Goal: Check status: Check status

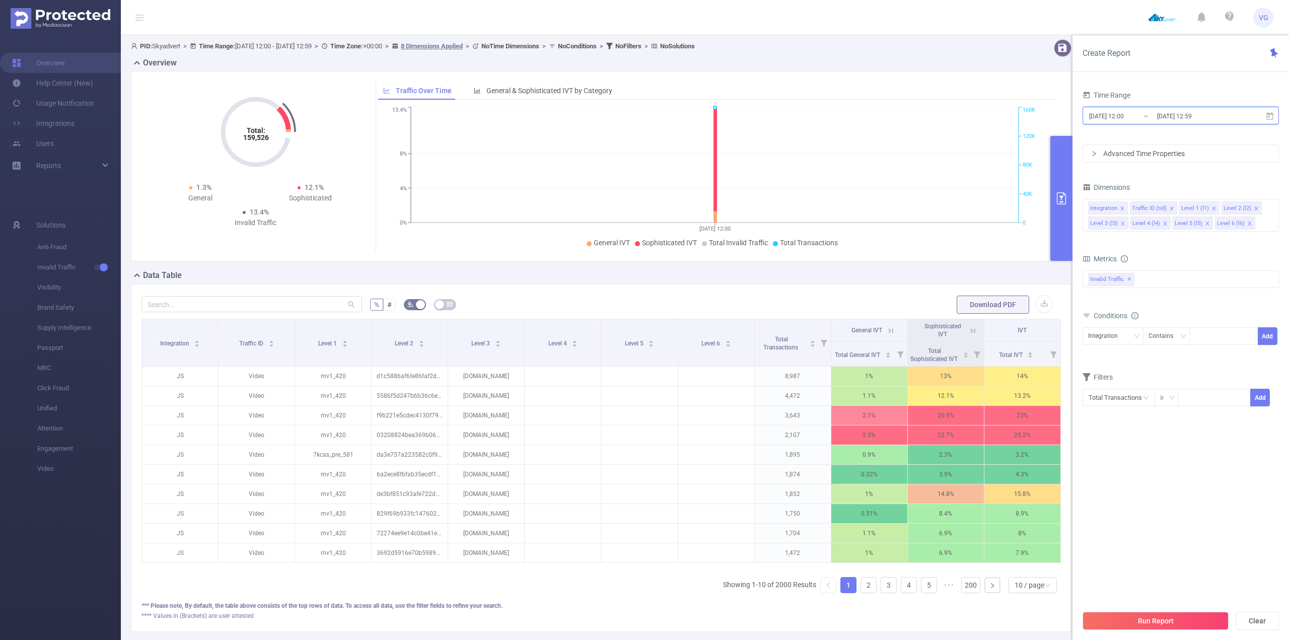
click at [1271, 116] on icon at bounding box center [1269, 116] width 9 height 9
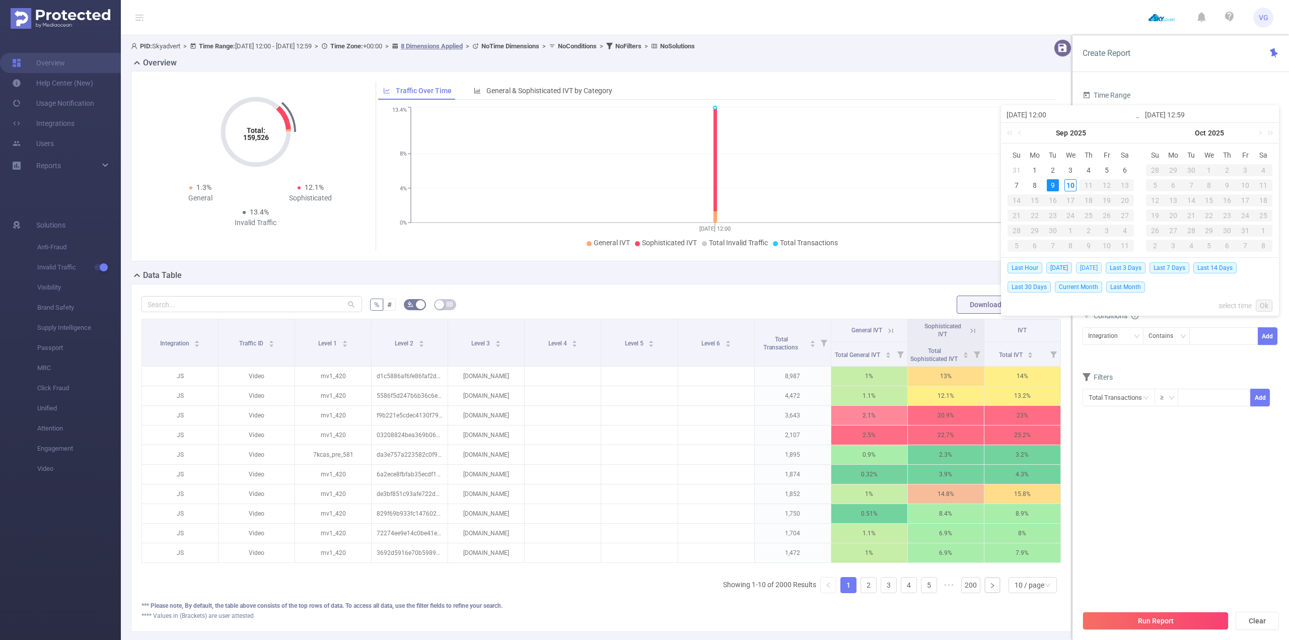
click at [1088, 268] on span "[DATE]" at bounding box center [1089, 267] width 26 height 11
type input "[DATE] 00:00"
type input "[DATE] 23:59"
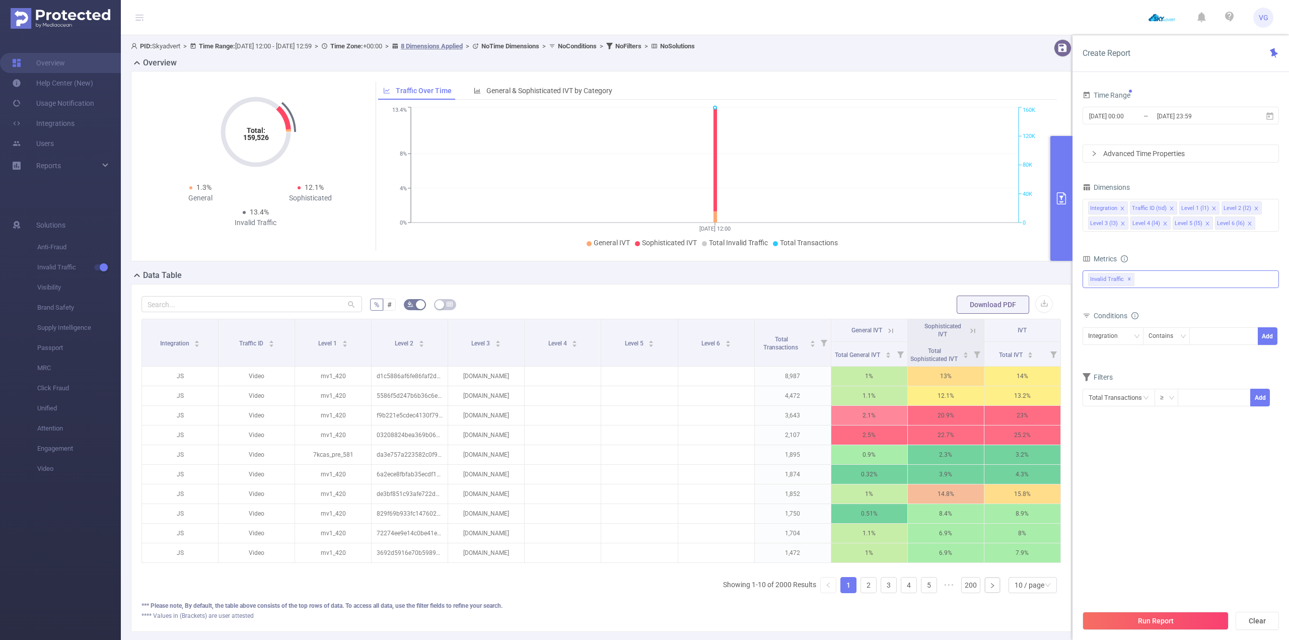
click at [1159, 286] on div "Invalid Traffic ✕" at bounding box center [1180, 279] width 196 height 18
click at [1142, 285] on span "Anti-Fraud" at bounding box center [1191, 284] width 172 height 14
click at [1159, 615] on button "Run Report" at bounding box center [1155, 621] width 146 height 18
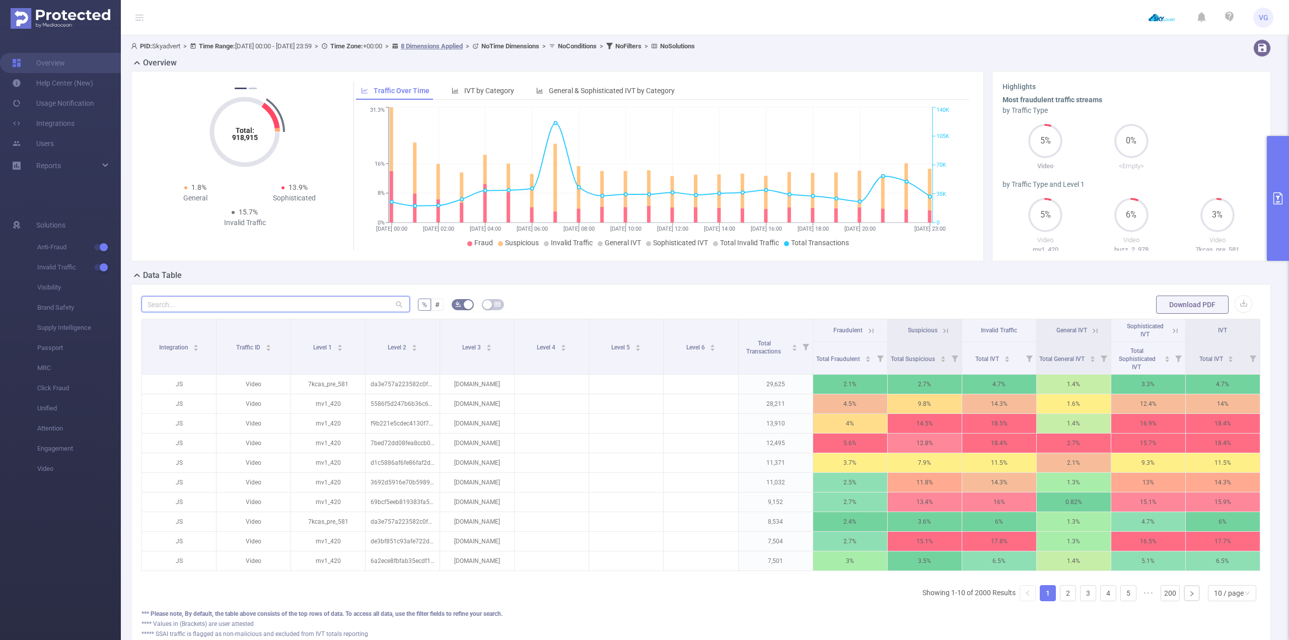
click at [210, 305] on input "text" at bounding box center [275, 304] width 268 height 16
paste input "[DOMAIN_NAME]"
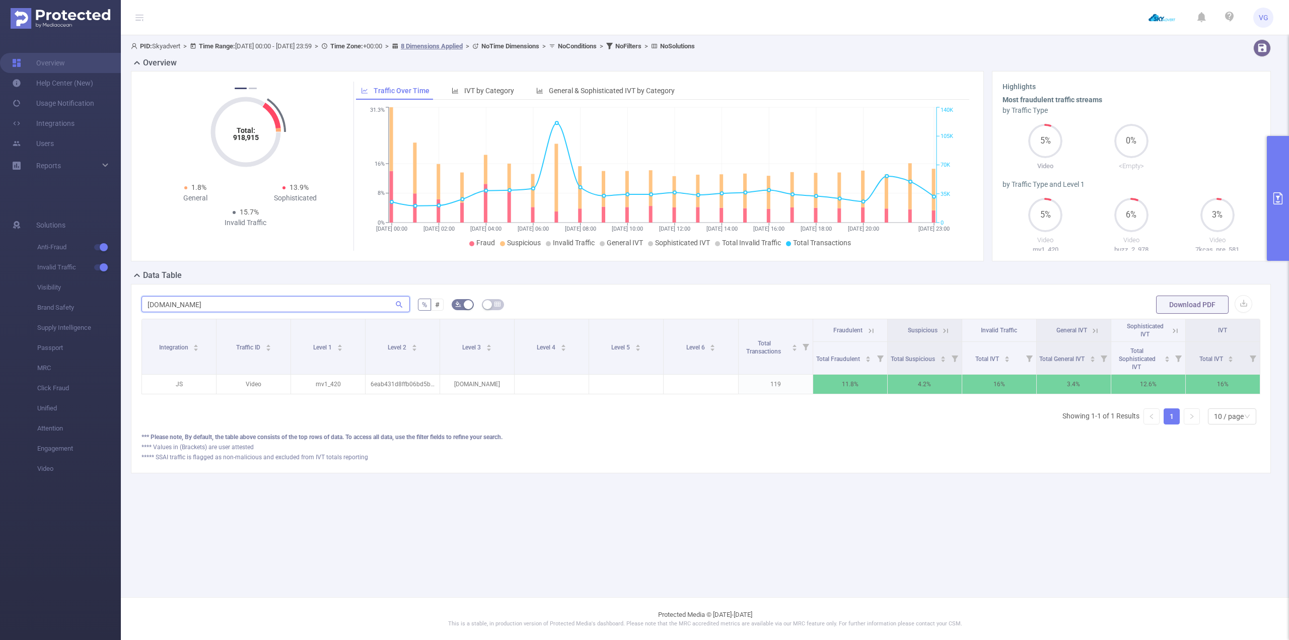
scroll to position [0, 2]
drag, startPoint x: 857, startPoint y: 384, endPoint x: 792, endPoint y: 438, distance: 85.1
click at [823, 381] on p "11.8%" at bounding box center [848, 384] width 74 height 19
click at [730, 508] on main "PID: Skyadvert > Time Range: [DATE] 00:00 - [DATE] 23:59 > Time Zone: +00:00 > …" at bounding box center [705, 298] width 1168 height 597
click at [240, 301] on input "[DOMAIN_NAME]" at bounding box center [275, 304] width 268 height 16
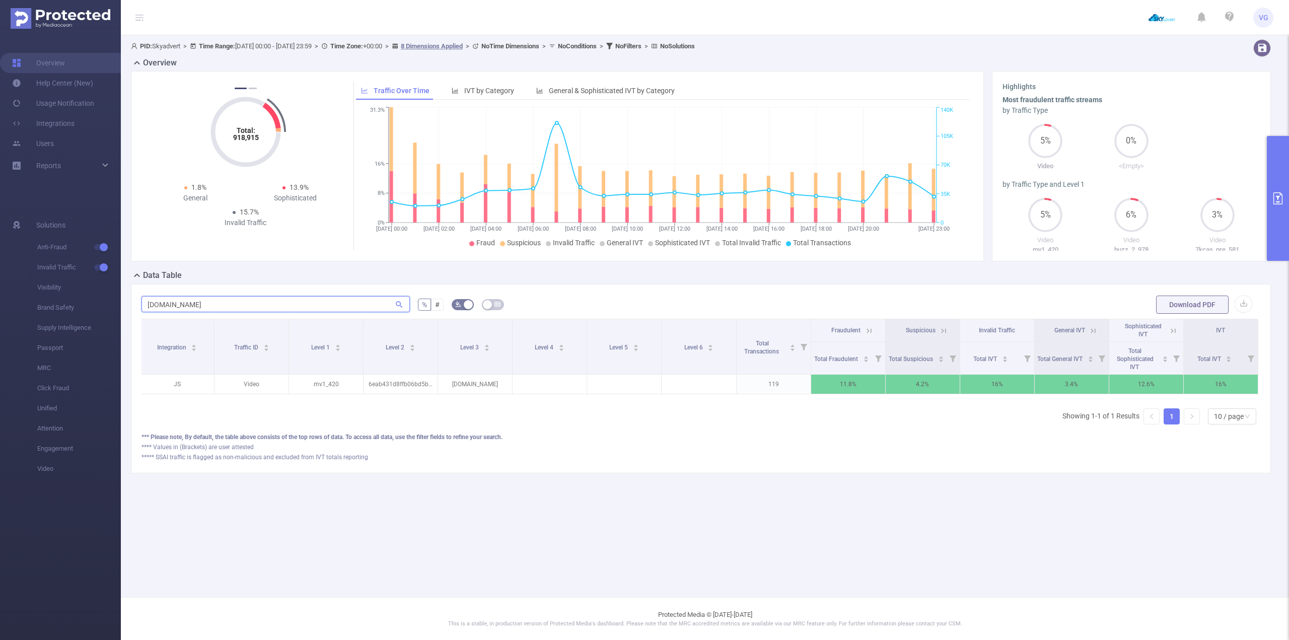
click at [240, 301] on input "[DOMAIN_NAME]" at bounding box center [275, 304] width 268 height 16
paste input "at"
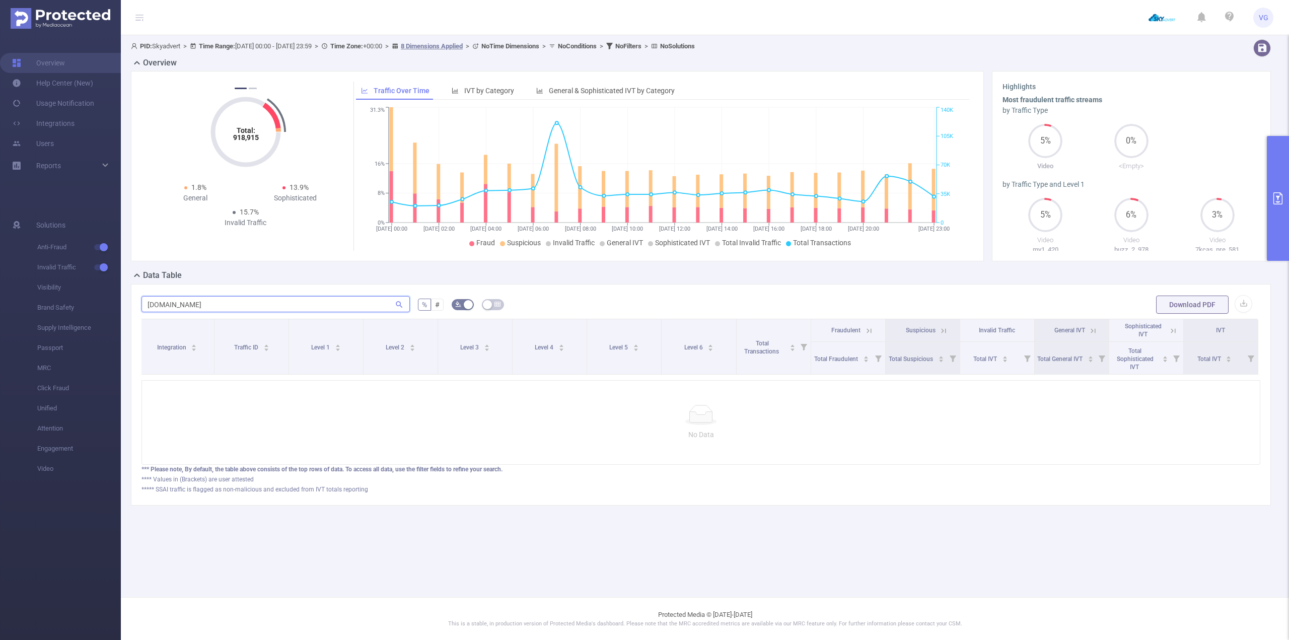
click at [246, 303] on input "[DOMAIN_NAME]" at bounding box center [275, 304] width 268 height 16
click at [213, 302] on input "[DOMAIN_NAME]" at bounding box center [275, 304] width 268 height 16
click at [213, 303] on input "[DOMAIN_NAME]" at bounding box center [275, 304] width 268 height 16
click at [212, 303] on input "[DOMAIN_NAME]" at bounding box center [275, 304] width 268 height 16
paste input "co"
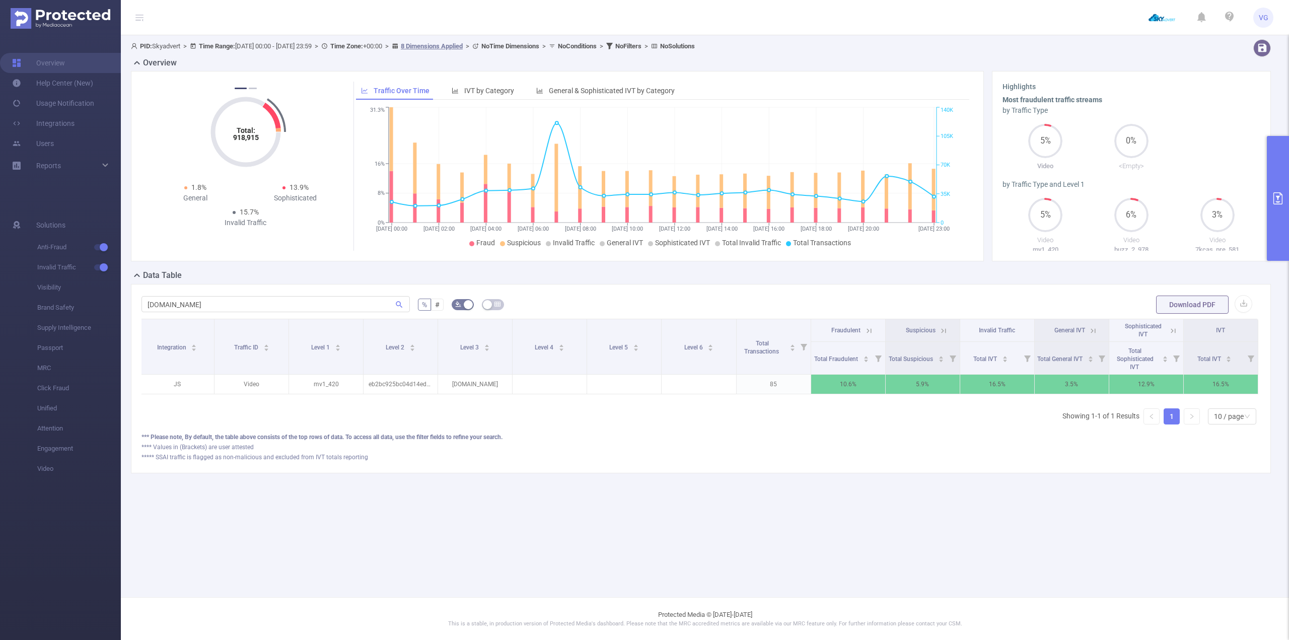
drag, startPoint x: 569, startPoint y: 407, endPoint x: 621, endPoint y: 405, distance: 51.4
click at [621, 400] on div "Integration Traffic ID Level 1 Level 2 Level 3 Level 4 Level 5 Level 6 Total Tr…" at bounding box center [700, 360] width 1119 height 82
click at [280, 312] on div "[DOMAIN_NAME]" at bounding box center [275, 305] width 268 height 20
click at [282, 310] on input "[DOMAIN_NAME]" at bounding box center [275, 304] width 268 height 16
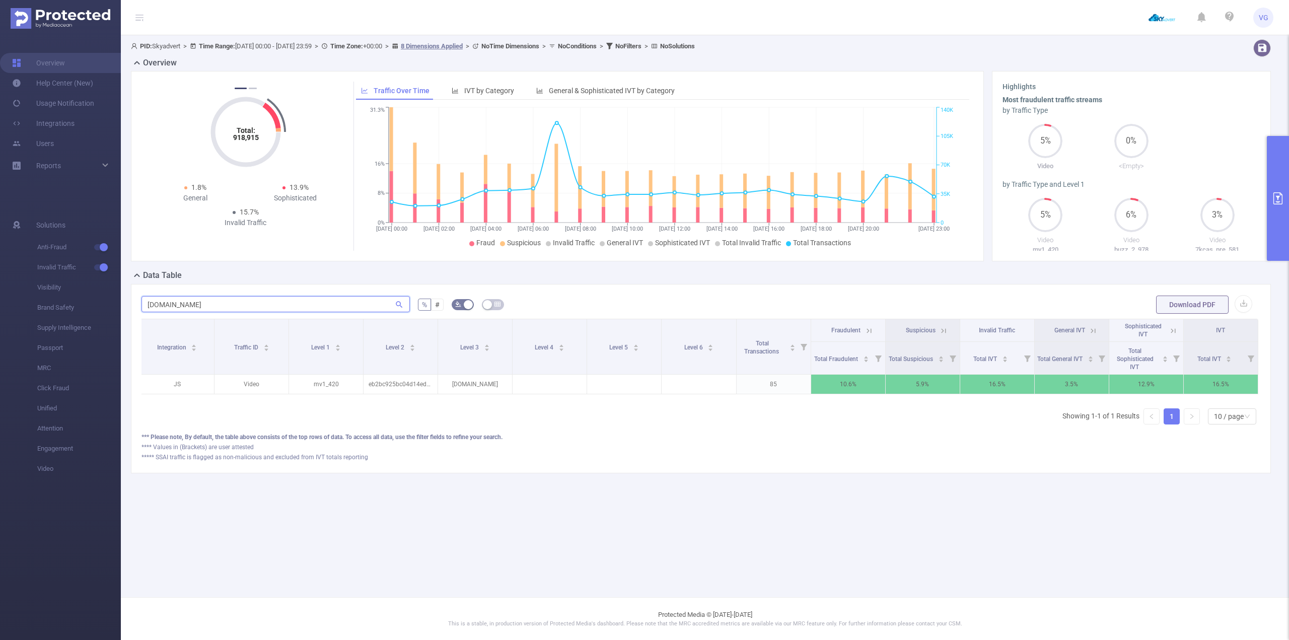
click at [282, 310] on input "[DOMAIN_NAME]" at bounding box center [275, 304] width 268 height 16
paste input "lick"
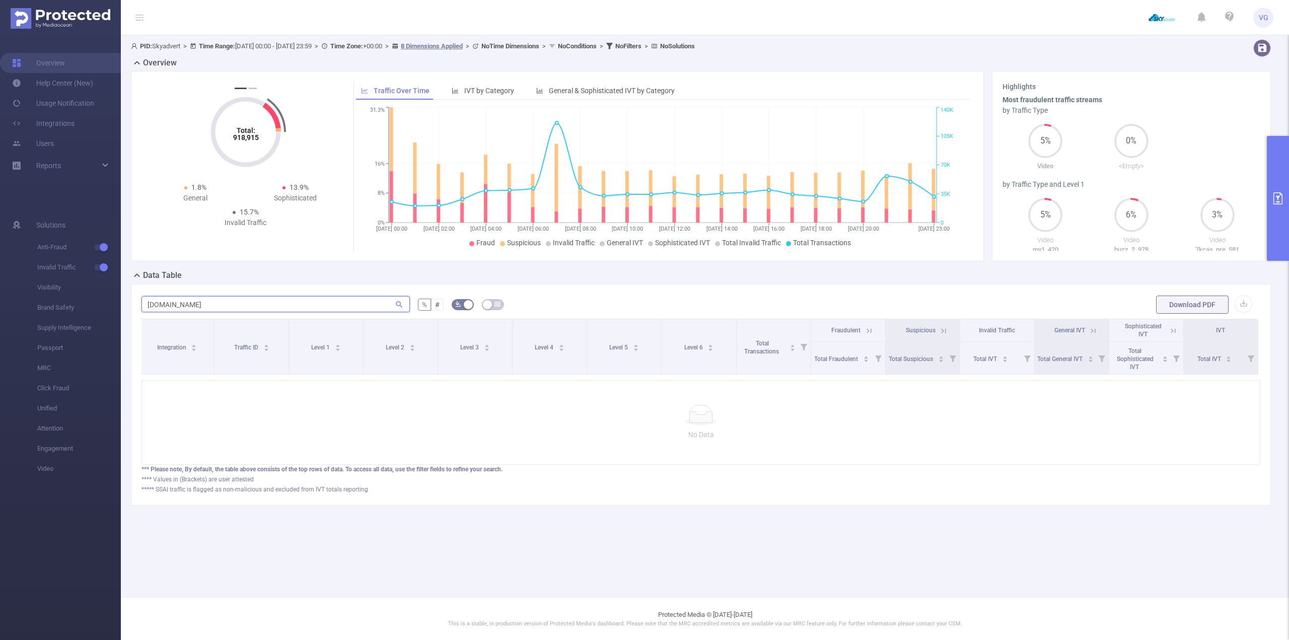
click at [235, 306] on input "[DOMAIN_NAME]" at bounding box center [275, 304] width 268 height 16
paste input "name"
click at [313, 298] on input "[DOMAIN_NAME]" at bounding box center [275, 304] width 268 height 16
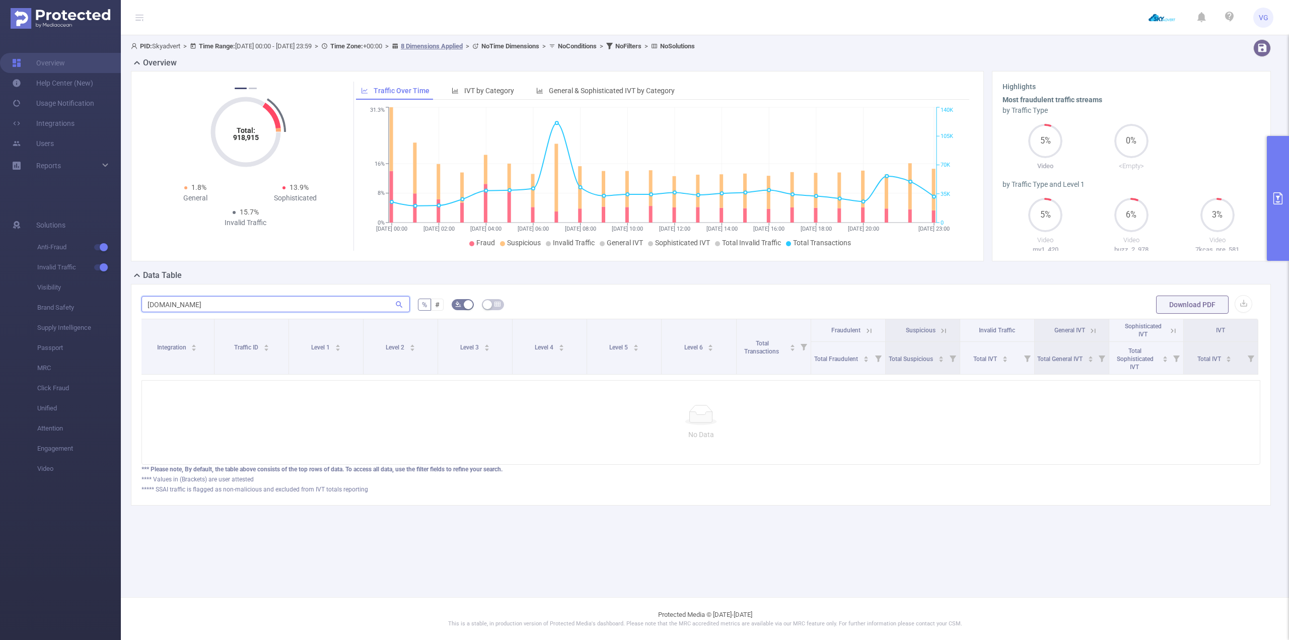
click at [313, 298] on input "[DOMAIN_NAME]" at bounding box center [275, 304] width 268 height 16
paste input "at"
click at [220, 297] on input "[DOMAIN_NAME]" at bounding box center [275, 304] width 268 height 16
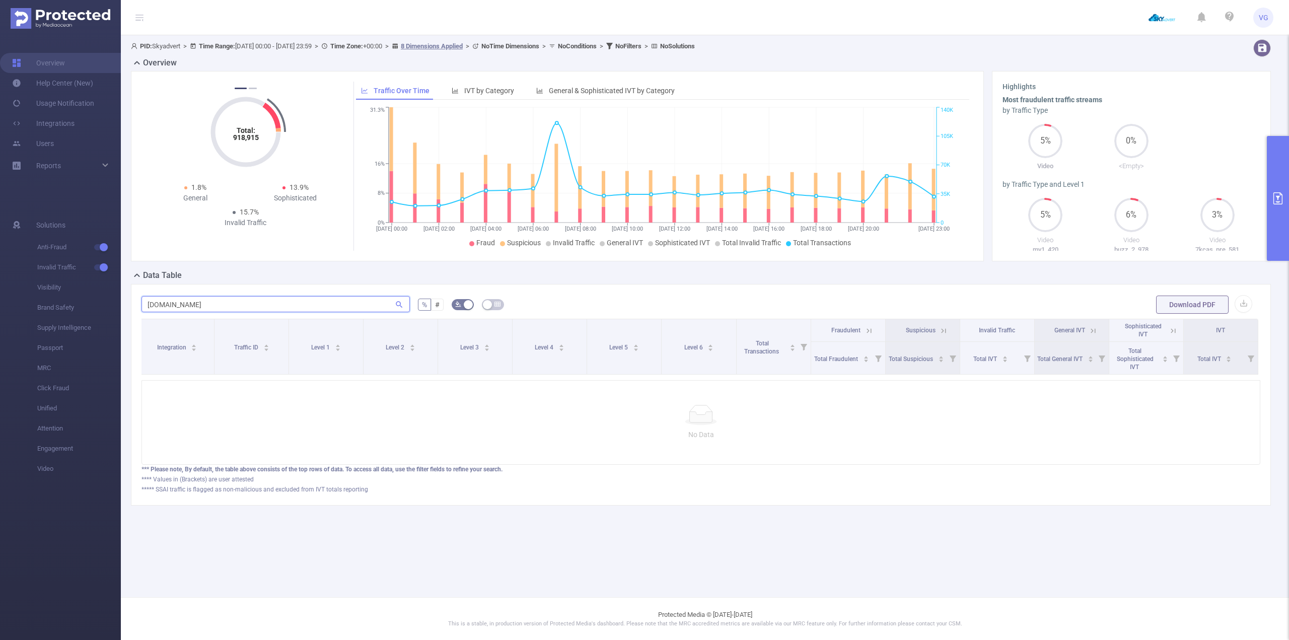
click at [220, 297] on input "[DOMAIN_NAME]" at bounding box center [275, 304] width 268 height 16
paste input "studio"
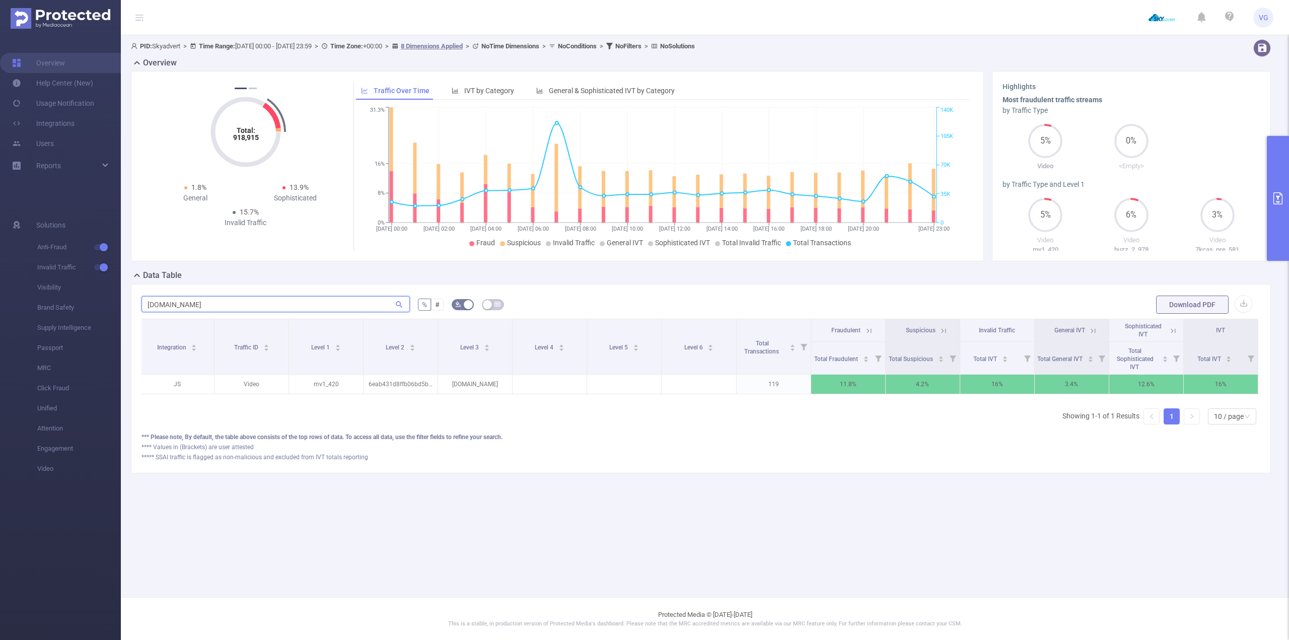
click at [250, 307] on input "[DOMAIN_NAME]" at bounding box center [275, 304] width 268 height 16
paste input "cz"
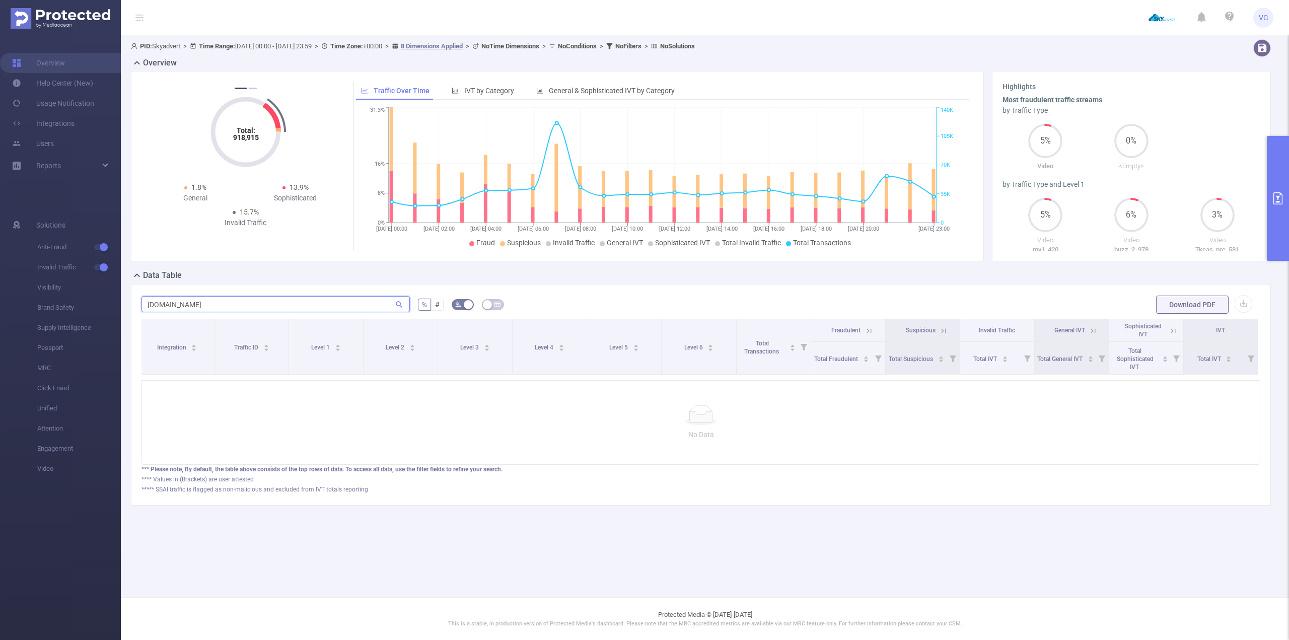
click at [284, 301] on input "[DOMAIN_NAME]" at bounding box center [275, 304] width 268 height 16
paste input "o"
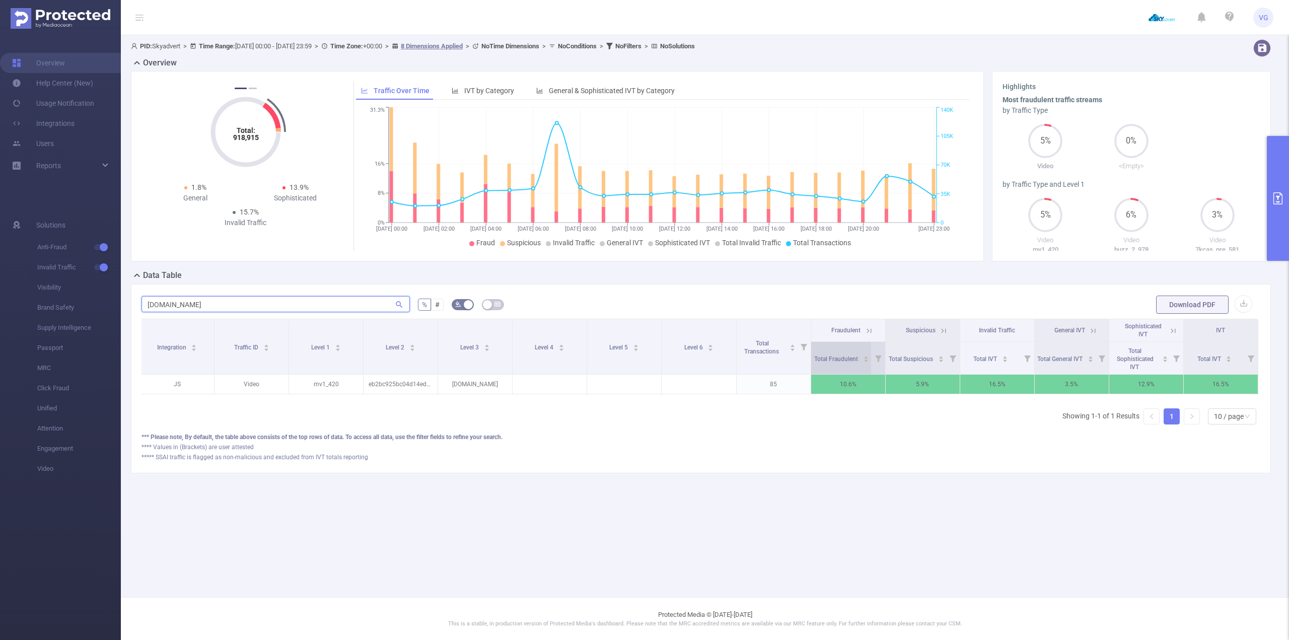
type input "[DOMAIN_NAME]"
click at [865, 359] on icon "icon: caret-down" at bounding box center [866, 361] width 6 height 6
click at [865, 360] on icon "icon: caret-down" at bounding box center [866, 361] width 4 height 3
click at [865, 361] on icon "icon: caret-down" at bounding box center [866, 361] width 4 height 3
click at [870, 336] on th "Fraudulent" at bounding box center [848, 330] width 75 height 23
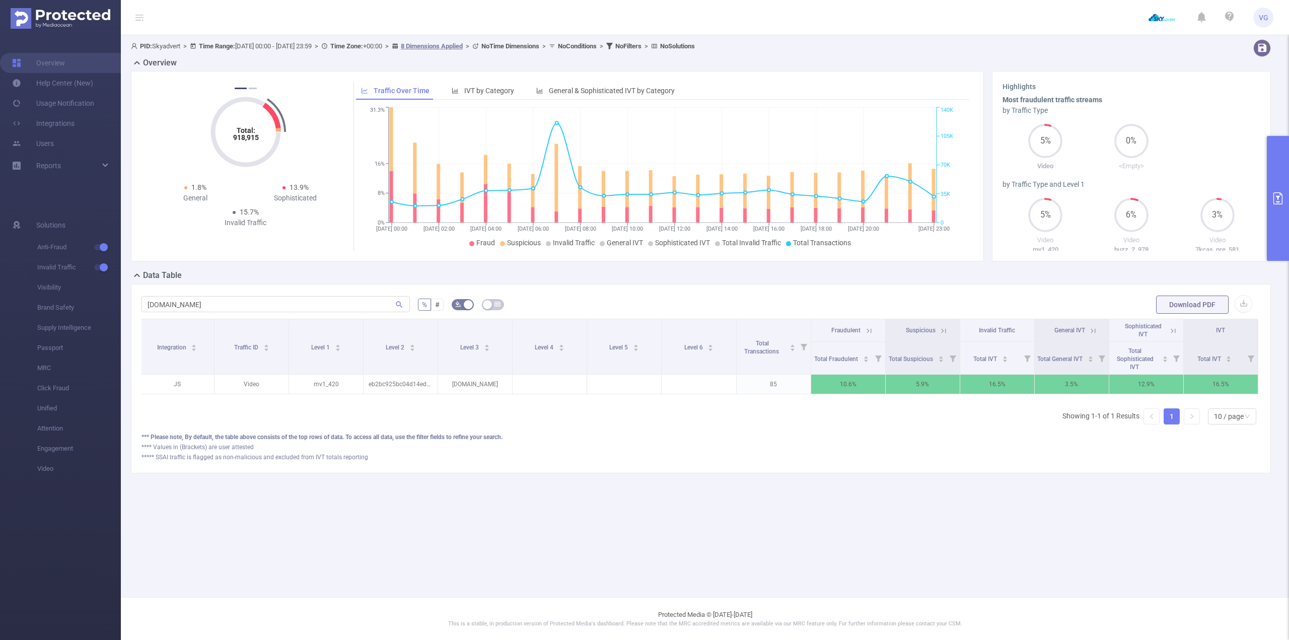
drag, startPoint x: 869, startPoint y: 330, endPoint x: 865, endPoint y: 335, distance: 6.1
click at [868, 330] on icon at bounding box center [868, 330] width 9 height 9
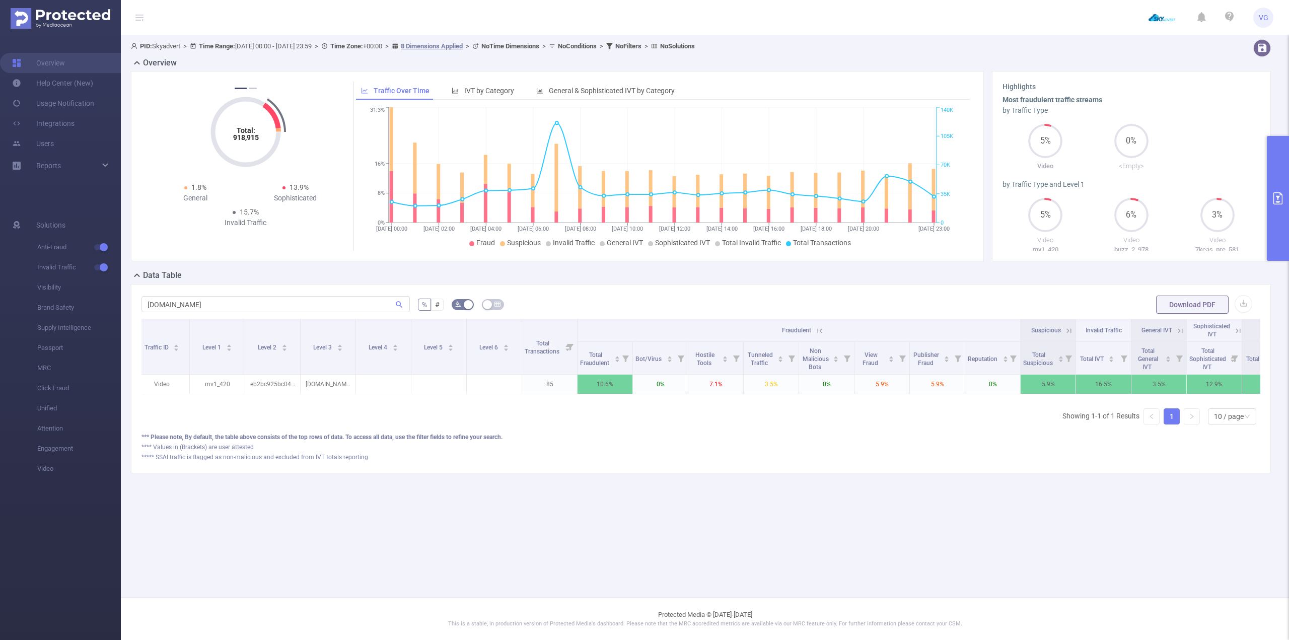
scroll to position [0, 0]
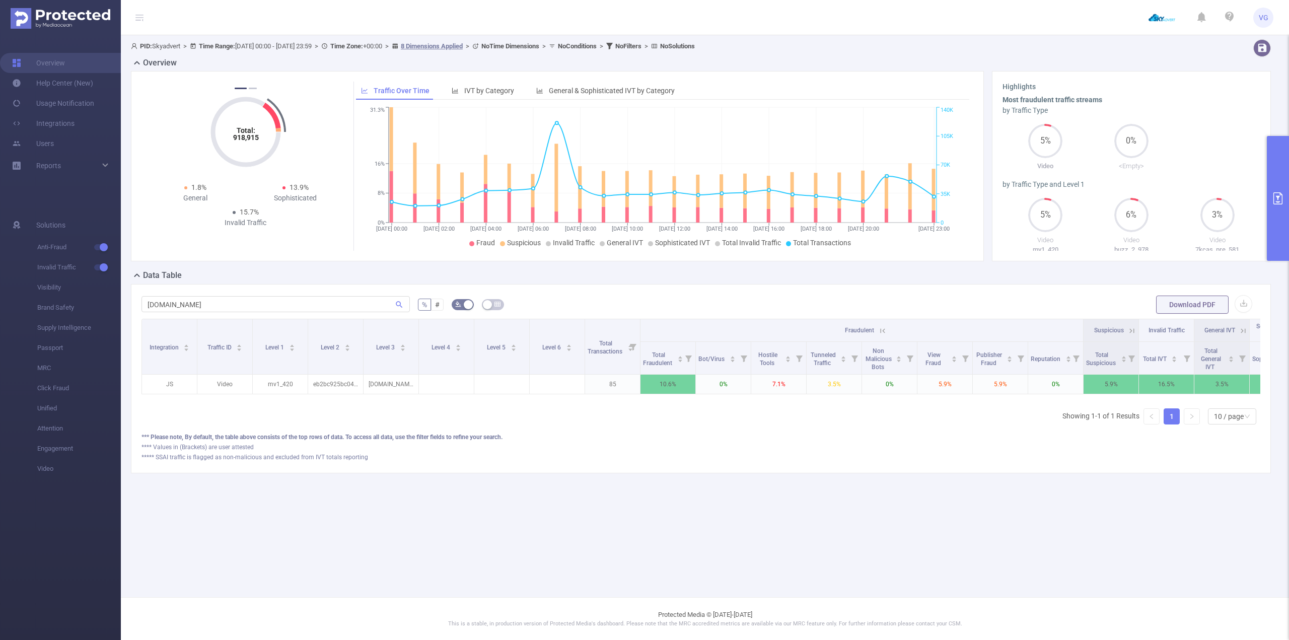
click at [508, 525] on main "PID: Skyadvert > Time Range: [DATE] 00:00 - [DATE] 23:59 > Time Zone: +00:00 > …" at bounding box center [705, 298] width 1168 height 597
drag, startPoint x: 929, startPoint y: 382, endPoint x: 977, endPoint y: 444, distance: 77.5
click at [980, 393] on tr "JS Video mv1_420 eb2bc925bc04d14ed5a264669a659d8c [DOMAIN_NAME] 85 10.6% 0% 7.1…" at bounding box center [751, 385] width 1218 height 20
drag, startPoint x: 964, startPoint y: 496, endPoint x: 974, endPoint y: 490, distance: 12.0
click at [964, 493] on div "PID: Skyadvert > Time Range: [DATE] 00:00 - [DATE] 23:59 > Time Zone: +00:00 > …" at bounding box center [705, 264] width 1168 height 458
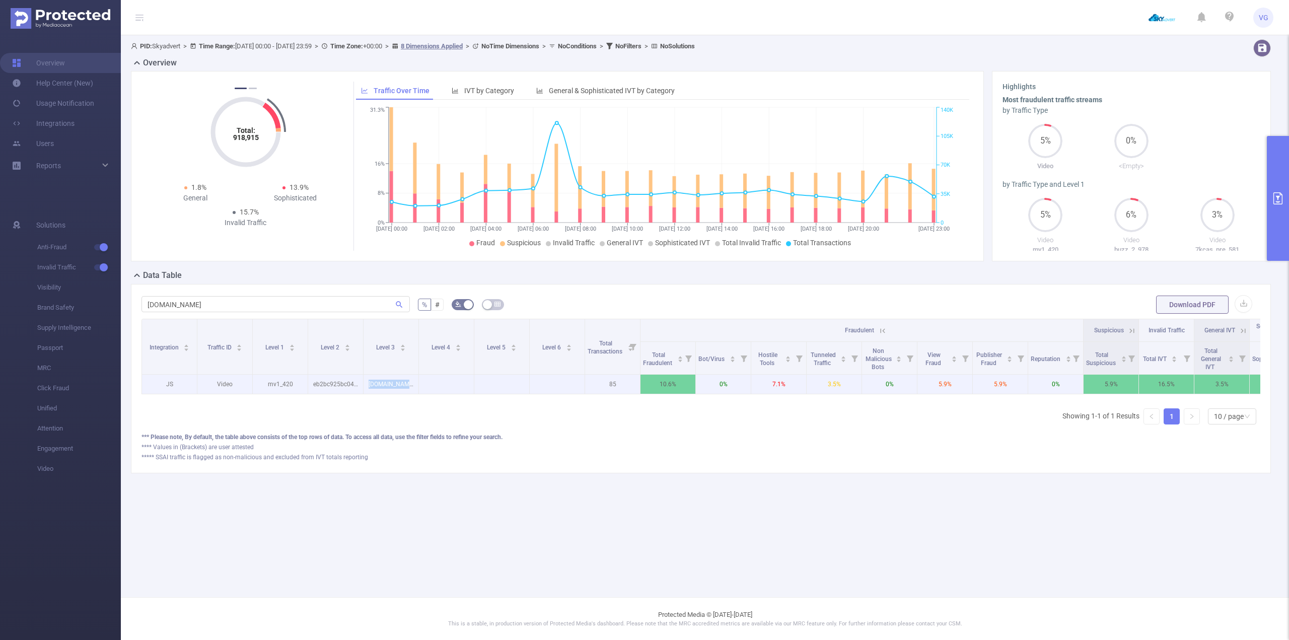
drag, startPoint x: 375, startPoint y: 384, endPoint x: 432, endPoint y: 386, distance: 56.9
click at [432, 386] on tr "JS Video mv1_420 eb2bc925bc04d14ed5a264669a659d8c [DOMAIN_NAME] 85 10.6% 0% 7.1…" at bounding box center [751, 385] width 1218 height 20
click at [884, 328] on icon at bounding box center [882, 330] width 9 height 9
